Goal: Find contact information: Find contact information

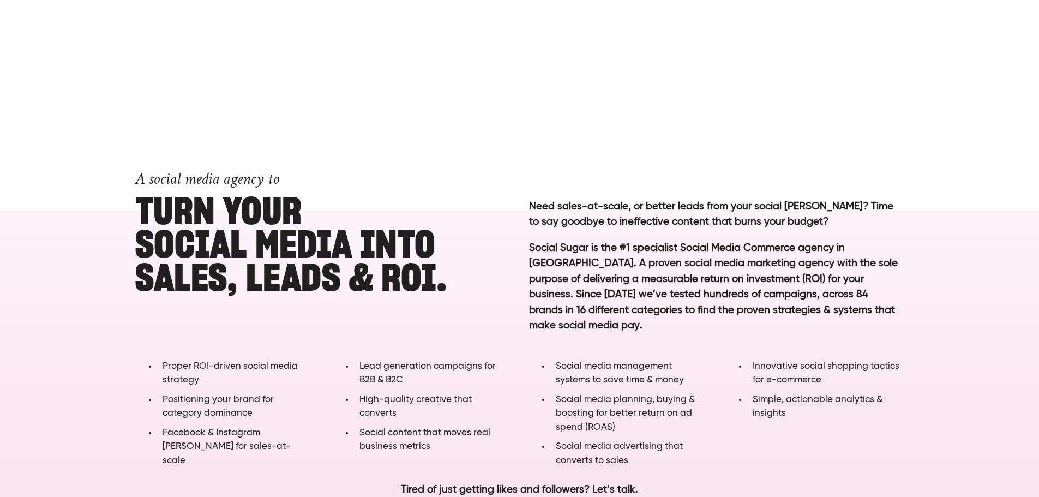
scroll to position [600, 0]
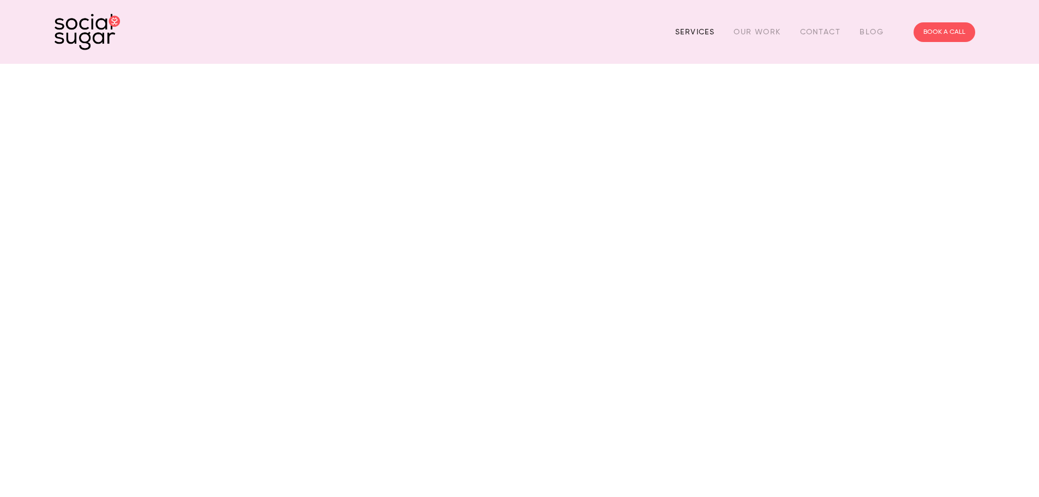
click at [679, 32] on link "Services" at bounding box center [694, 31] width 39 height 17
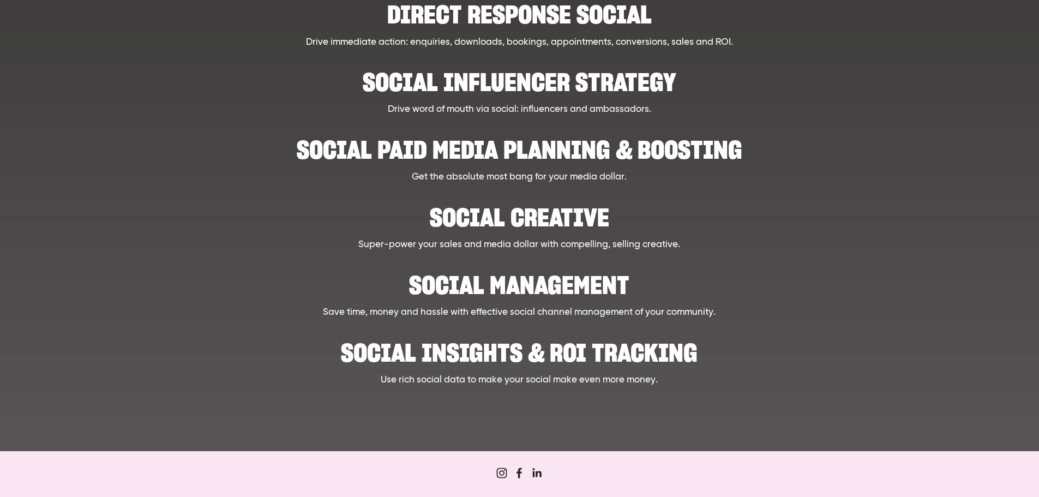
scroll to position [436, 0]
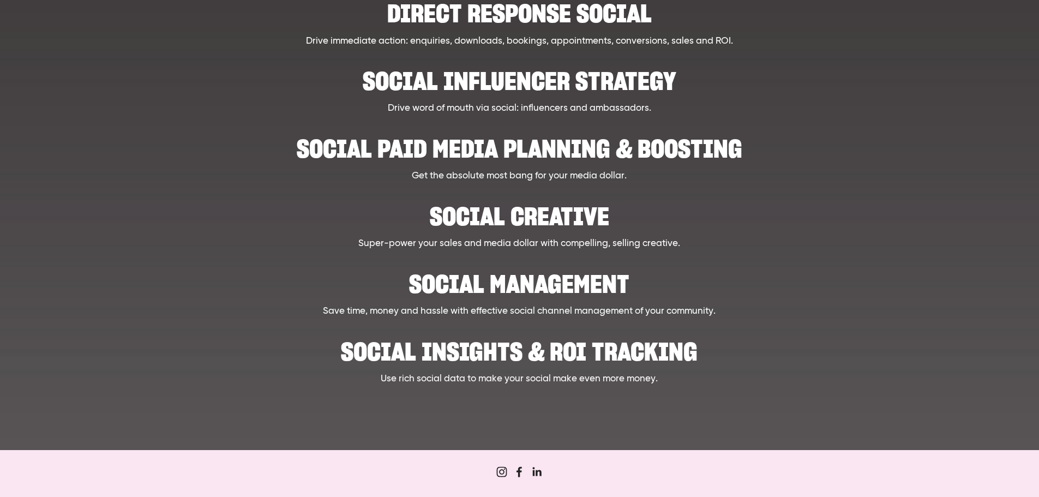
click at [490, 223] on h2 "Social creative" at bounding box center [520, 210] width 804 height 33
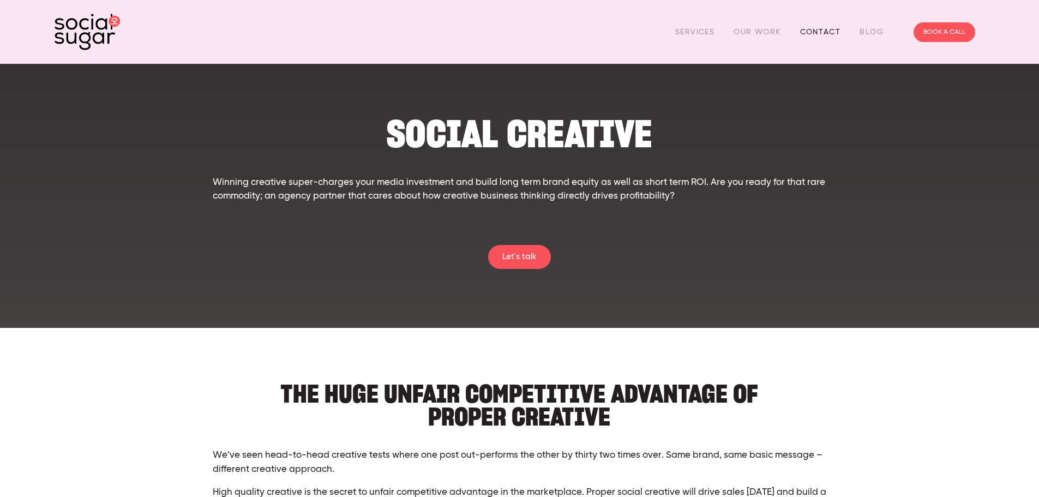
click at [816, 39] on link "Contact" at bounding box center [820, 31] width 41 height 17
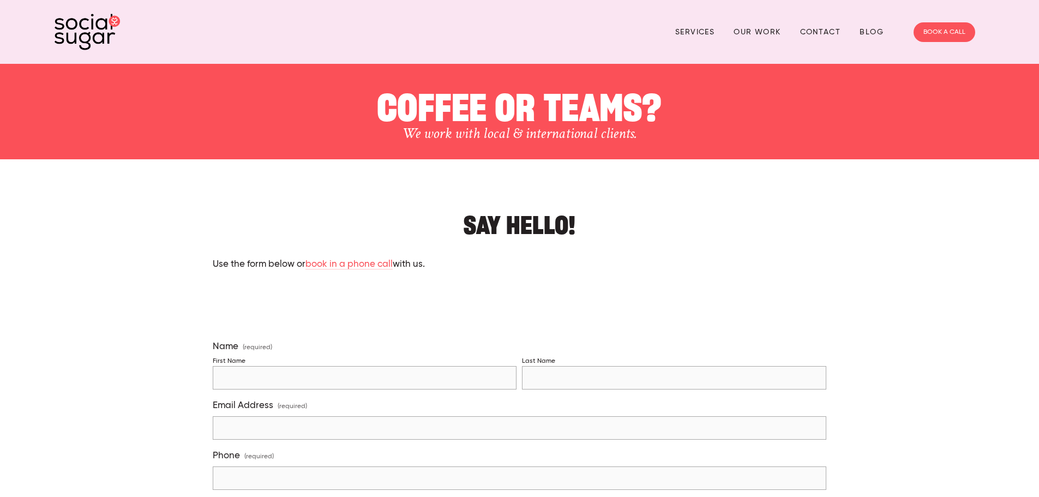
click at [95, 28] on img at bounding box center [87, 32] width 65 height 37
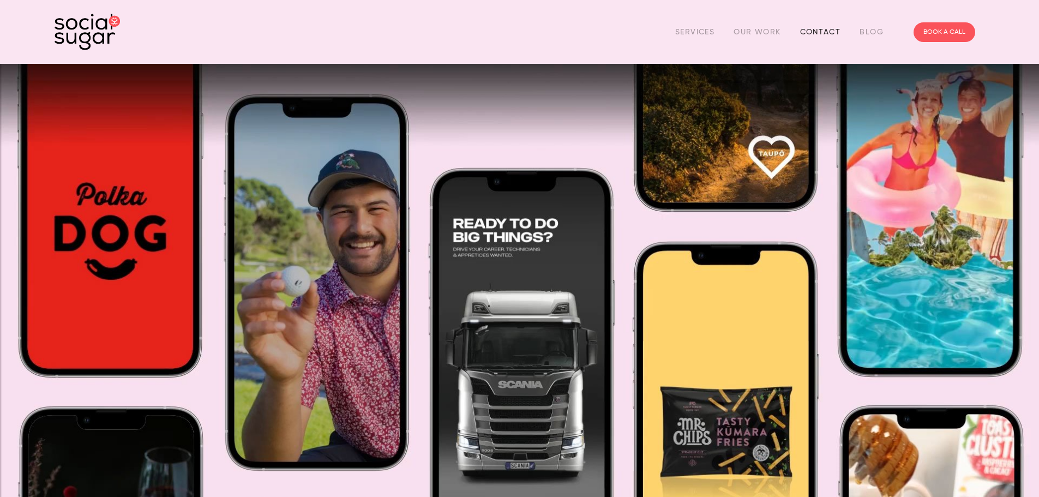
click at [819, 28] on link "Contact" at bounding box center [820, 31] width 41 height 17
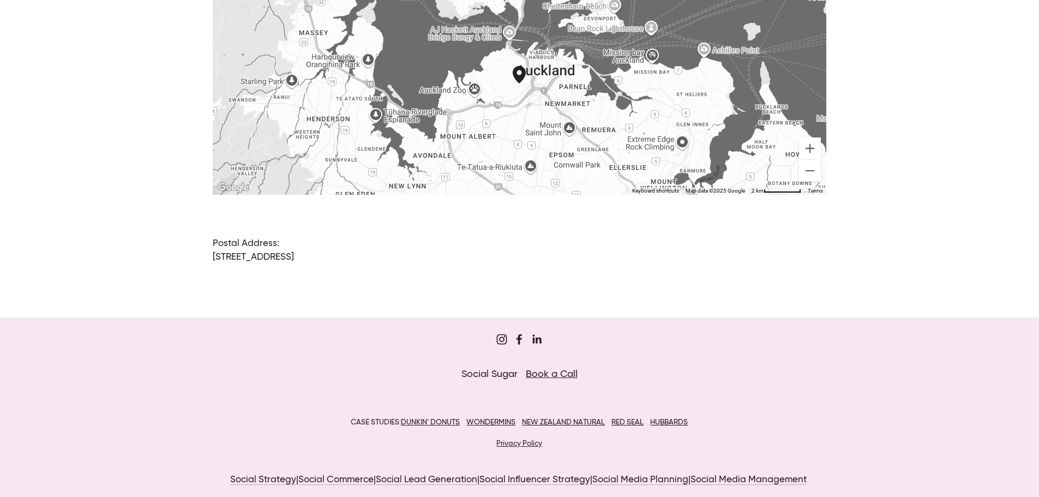
scroll to position [867, 0]
click at [562, 369] on link "Book a Call" at bounding box center [552, 374] width 52 height 10
click at [518, 333] on use "Sugar Digi" at bounding box center [519, 338] width 5 height 10
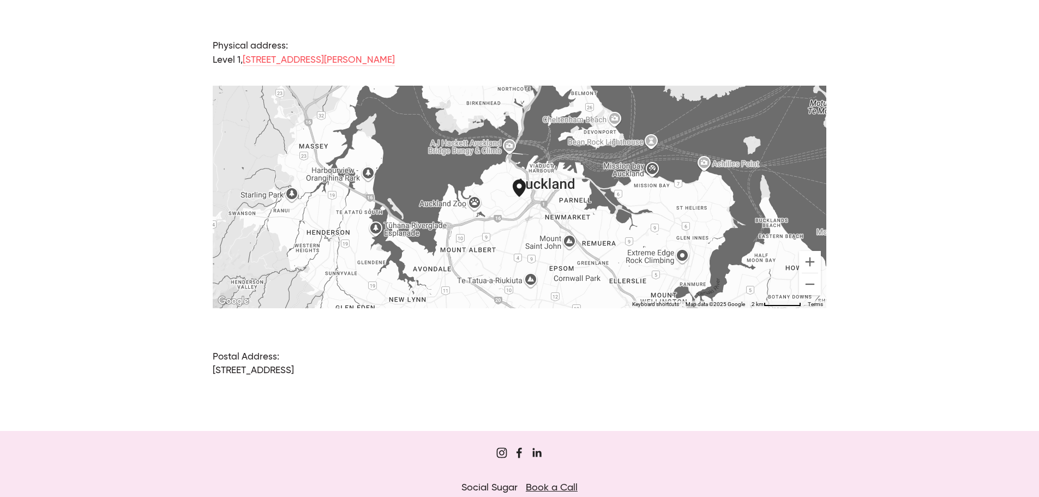
scroll to position [649, 0]
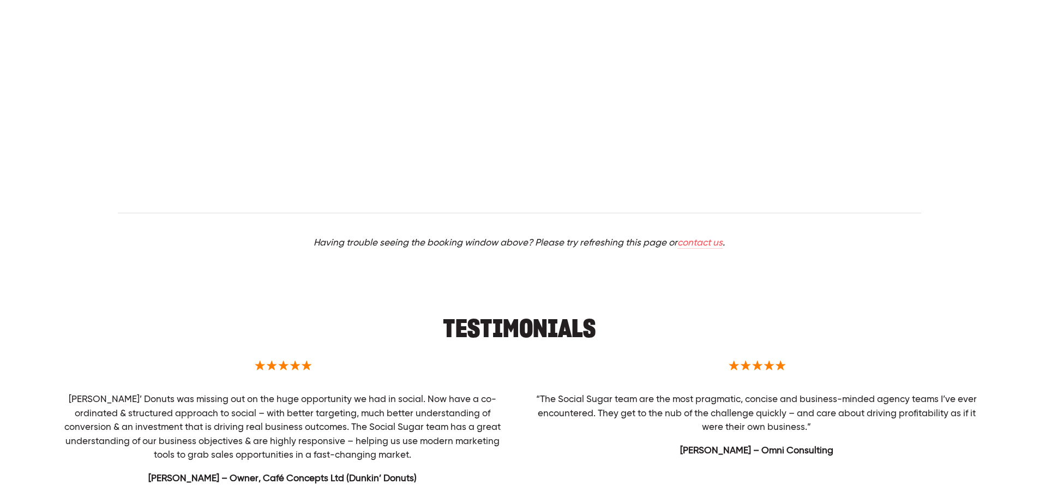
scroll to position [190, 0]
